Goal: Navigation & Orientation: Find specific page/section

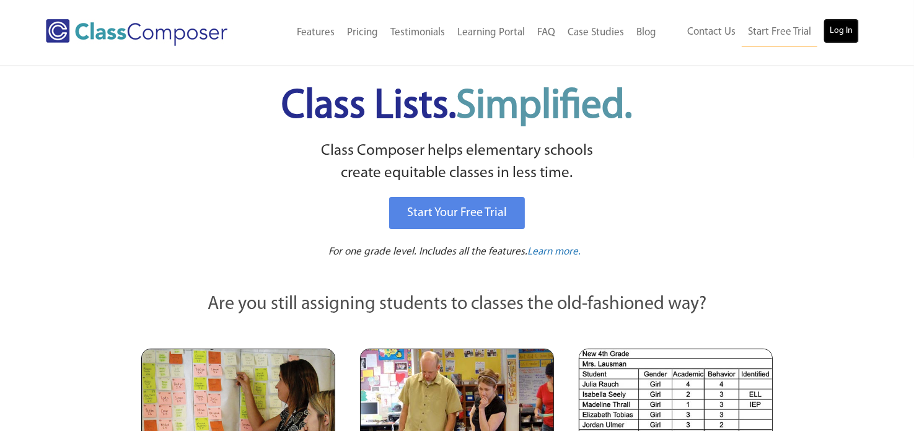
drag, startPoint x: 0, startPoint y: 0, endPoint x: 830, endPoint y: 27, distance: 830.4
click at [830, 27] on link "Log In" at bounding box center [840, 31] width 35 height 25
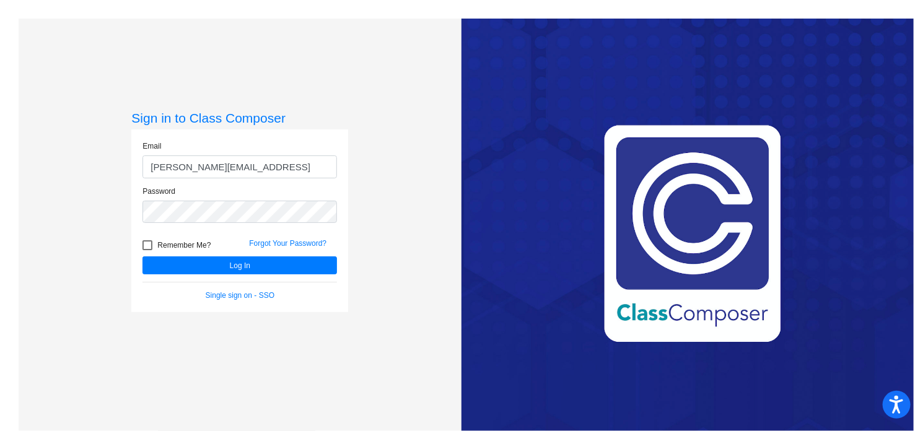
type input "kgvazdauskas@monomoy.edu"
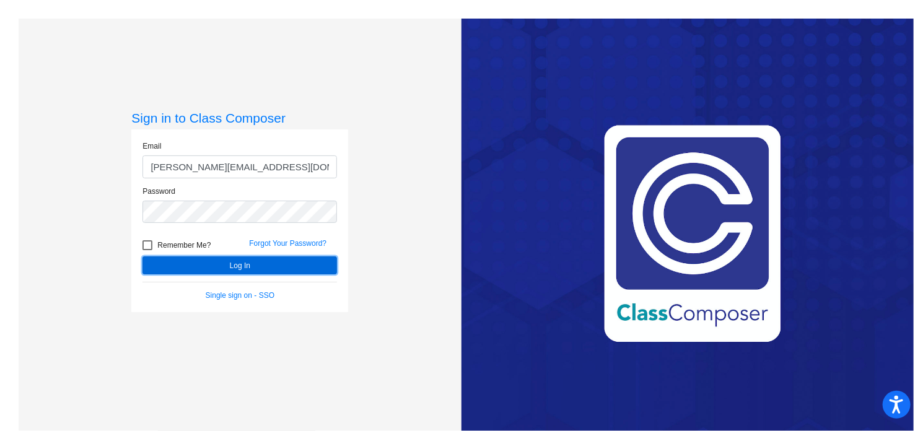
click at [218, 268] on button "Log In" at bounding box center [239, 265] width 194 height 18
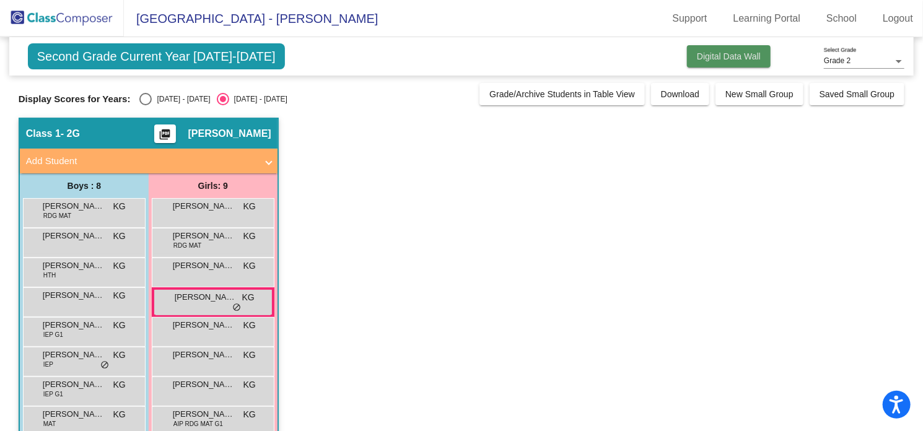
click at [707, 48] on button "Digital Data Wall" at bounding box center [729, 56] width 84 height 22
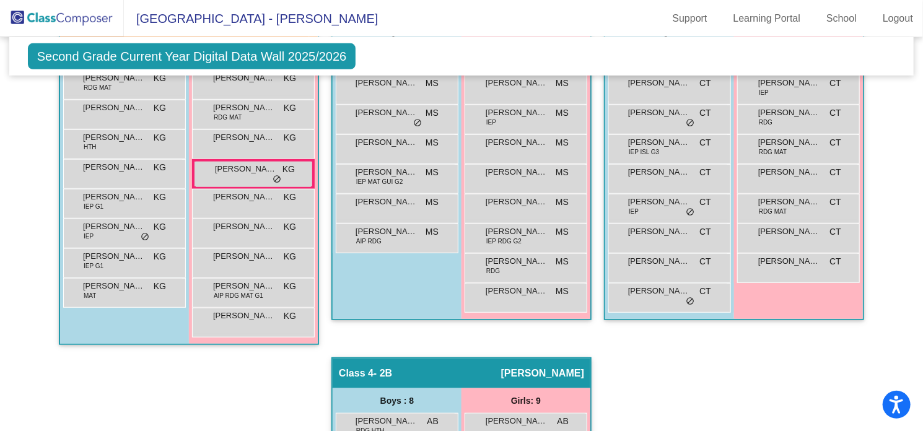
scroll to position [327, 0]
